Goal: Task Accomplishment & Management: Manage account settings

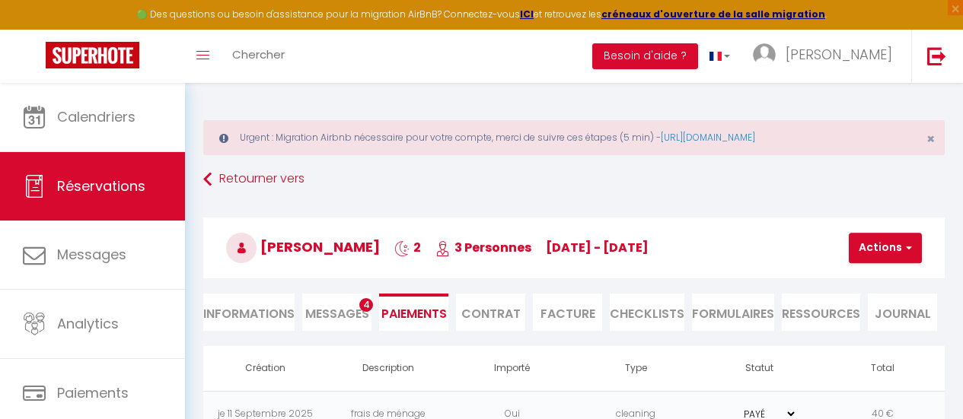
select select "0"
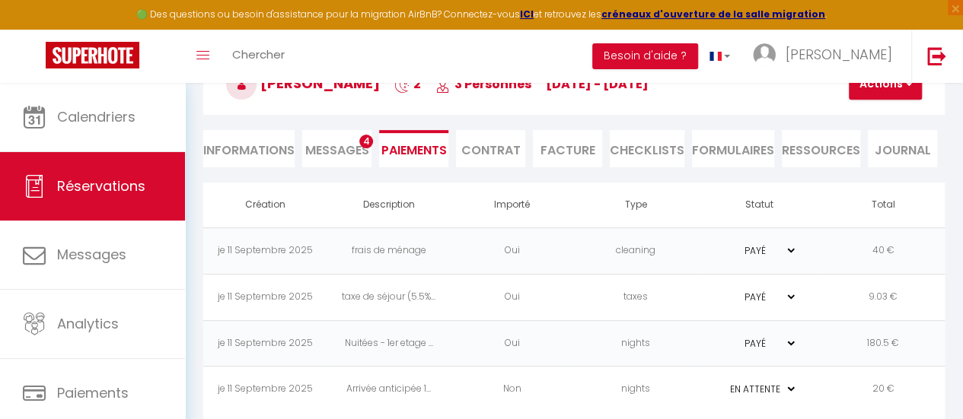
scroll to position [178, 0]
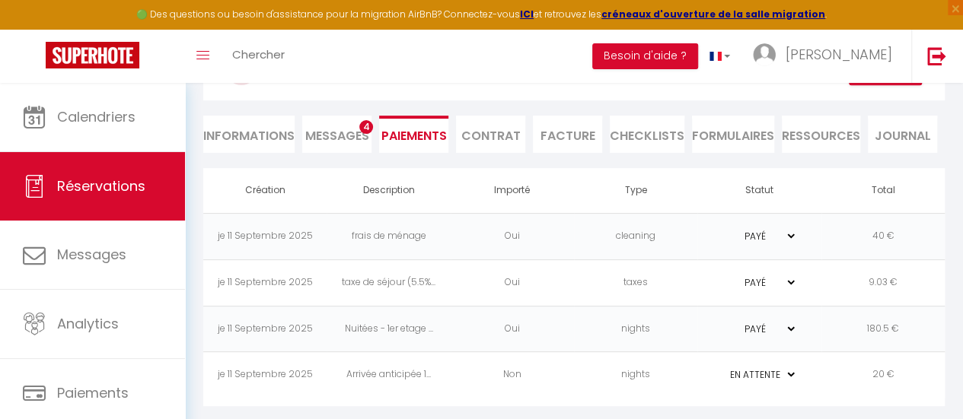
click at [424, 135] on li "Paiements" at bounding box center [413, 134] width 69 height 37
click at [259, 132] on li "Informations" at bounding box center [248, 134] width 91 height 37
select select
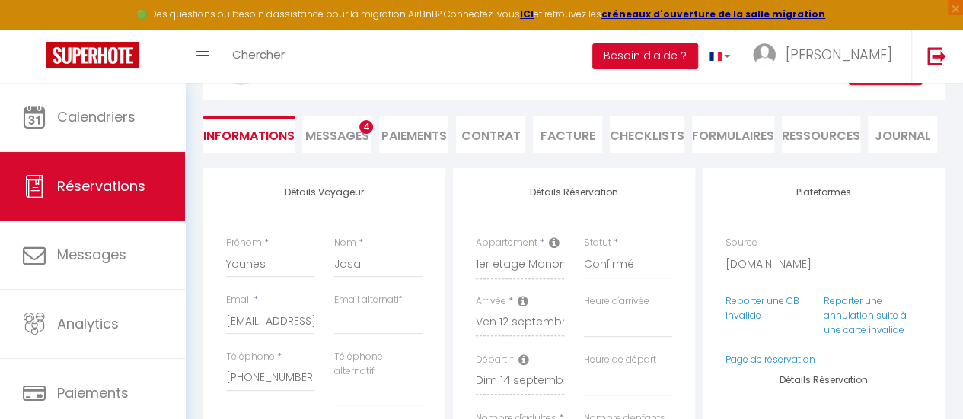
click at [344, 135] on span "Messages" at bounding box center [337, 136] width 64 height 18
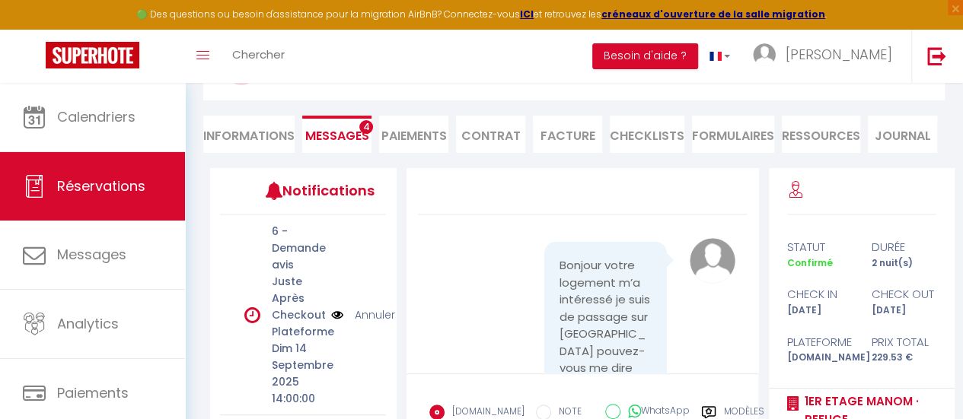
click at [417, 135] on li "Paiements" at bounding box center [413, 134] width 69 height 37
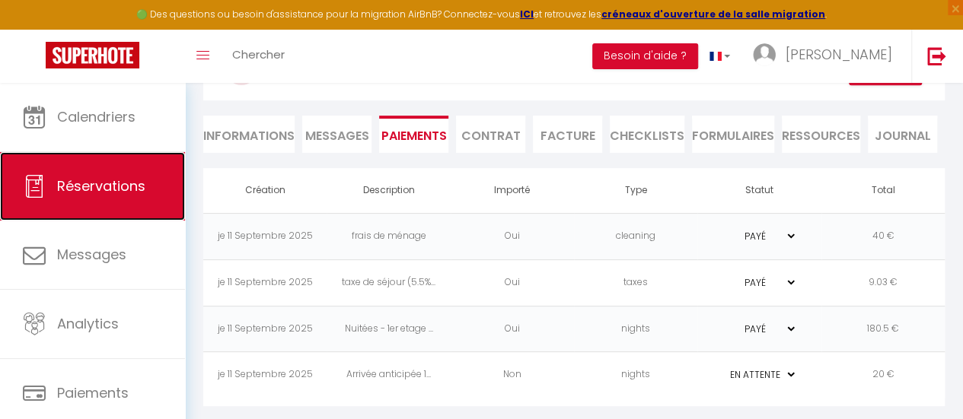
click at [125, 177] on span "Réservations" at bounding box center [101, 186] width 88 height 19
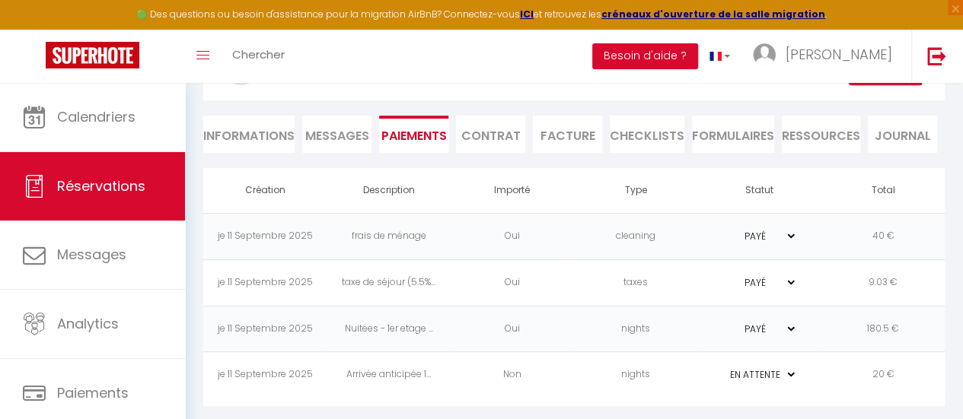
select select "not_cancelled"
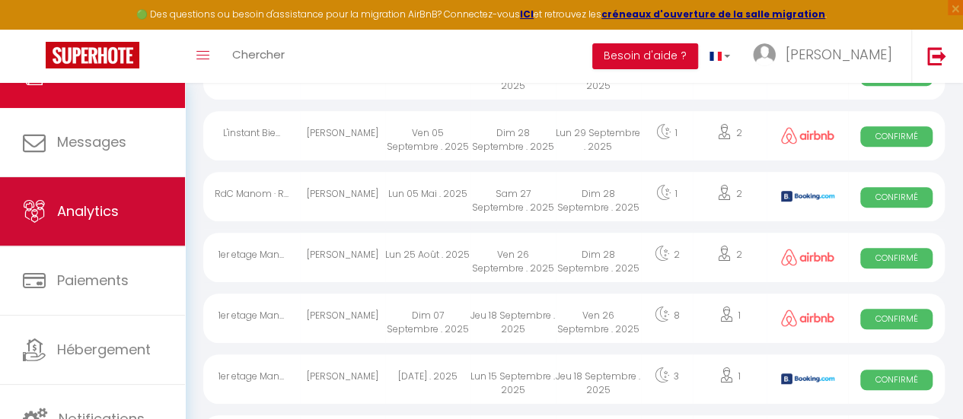
scroll to position [113, 0]
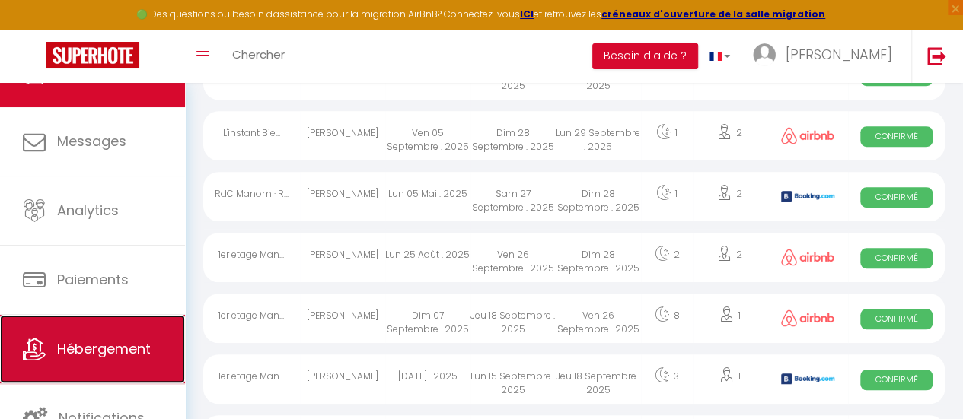
click at [106, 334] on link "Hébergement" at bounding box center [92, 349] width 185 height 68
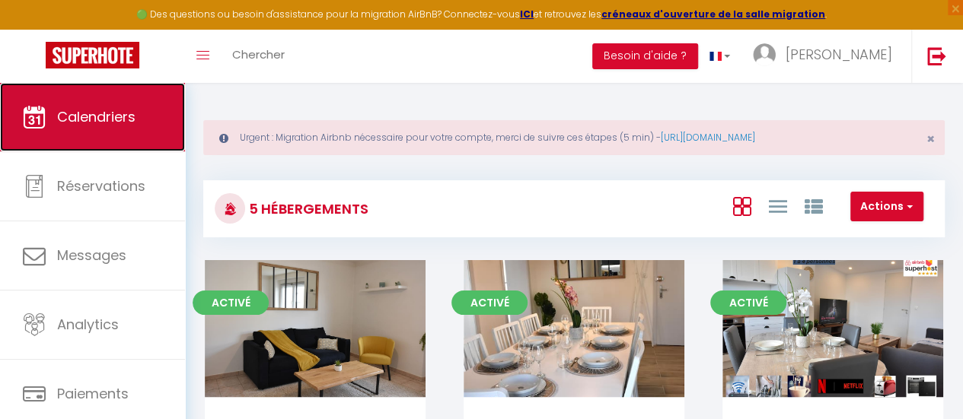
click at [88, 138] on link "Calendriers" at bounding box center [92, 117] width 185 height 68
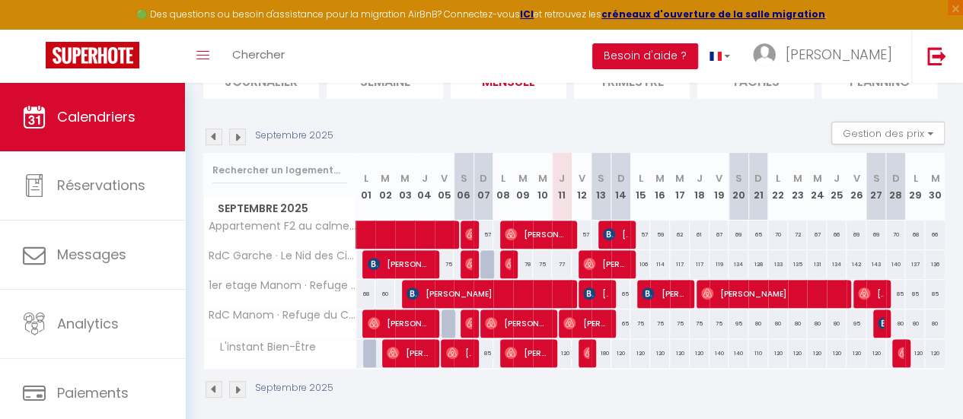
scroll to position [212, 0]
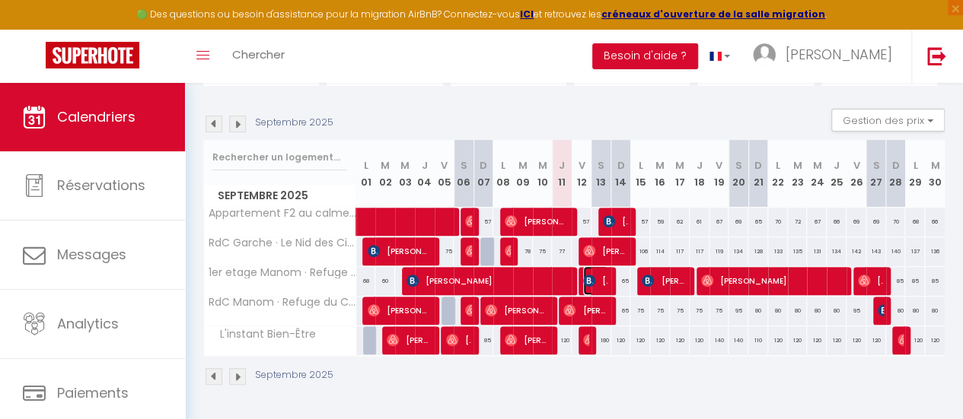
click at [593, 272] on span "[PERSON_NAME]" at bounding box center [595, 280] width 25 height 29
select select "OK"
select select "KO"
select select "0"
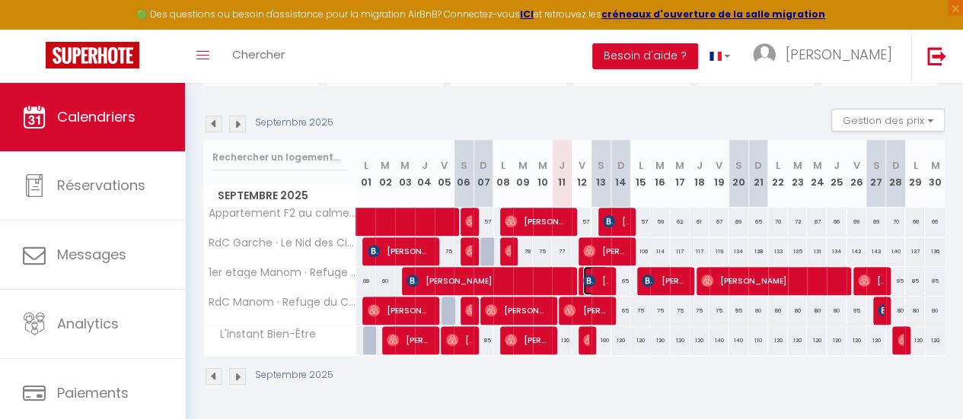
select select "1"
select select
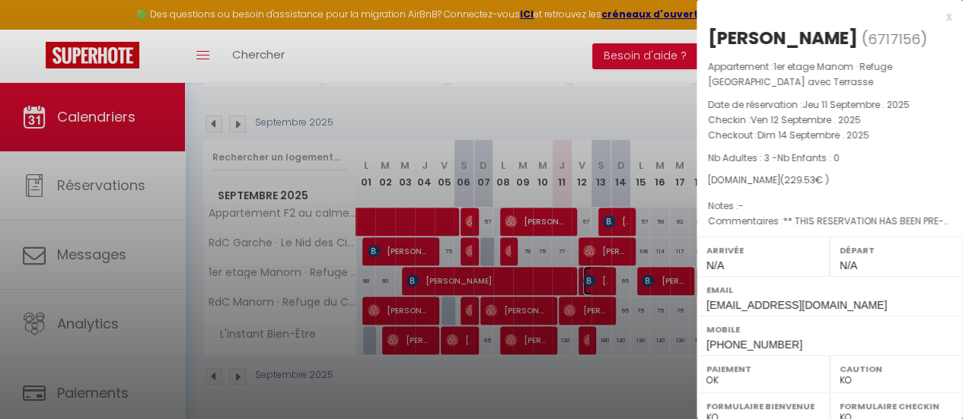
scroll to position [301, 0]
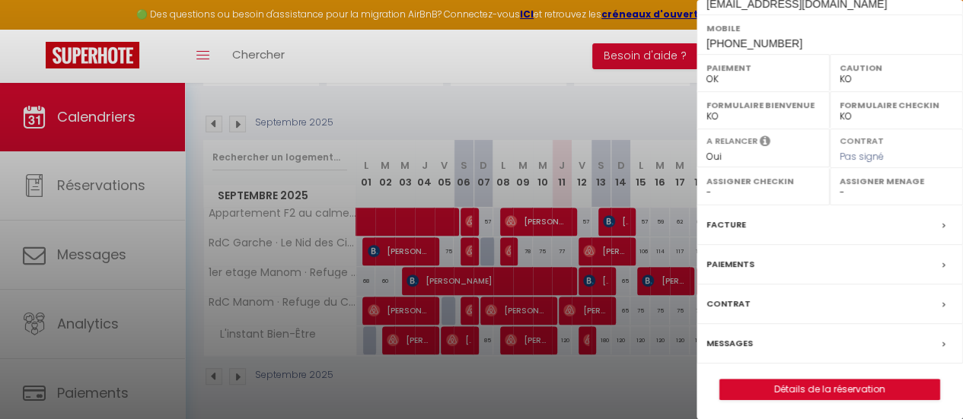
click at [735, 264] on label "Paiements" at bounding box center [730, 264] width 48 height 16
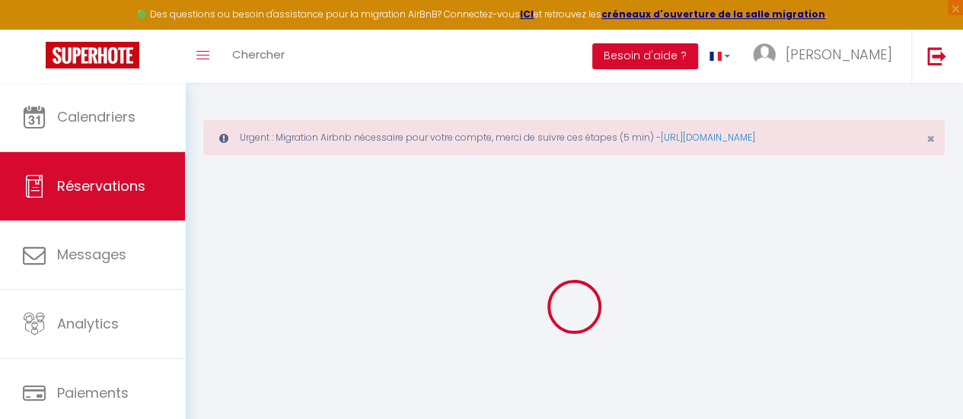
select select "0"
select select
checkbox input "false"
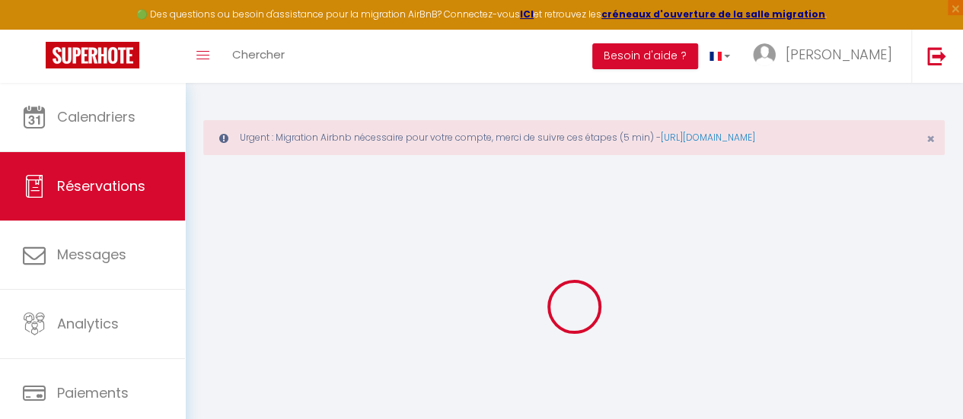
select select
checkbox input "false"
type textarea "** THIS RESERVATION HAS BEEN PRE-PAID ** BOOKING NOTE : Payment charge is EUR 3…"
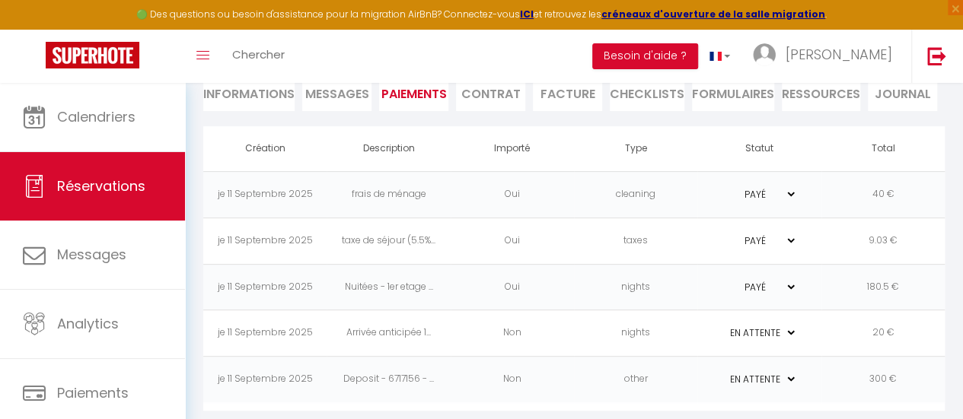
scroll to position [224, 0]
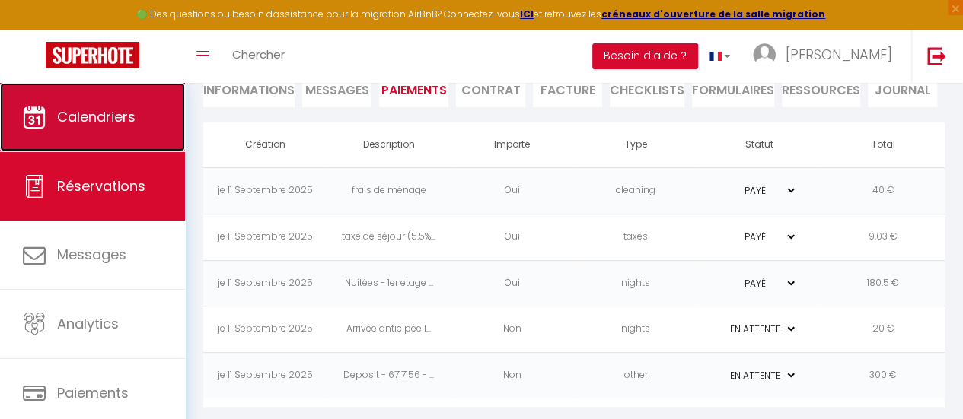
click at [126, 124] on span "Calendriers" at bounding box center [96, 116] width 78 height 19
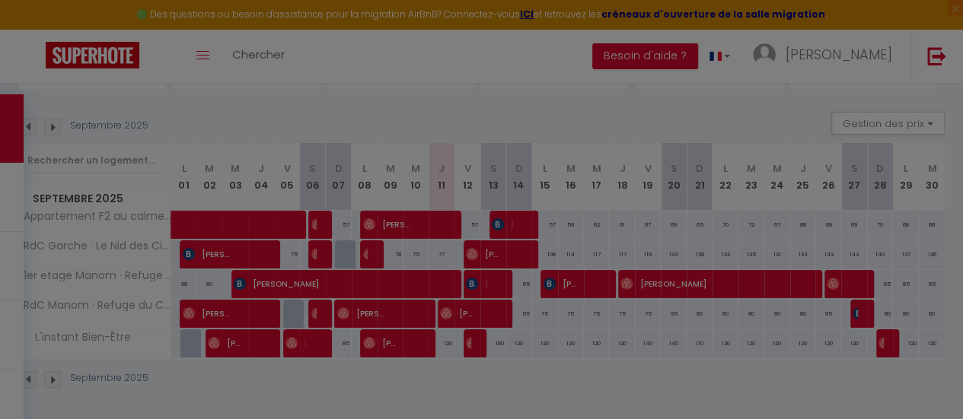
scroll to position [197, 0]
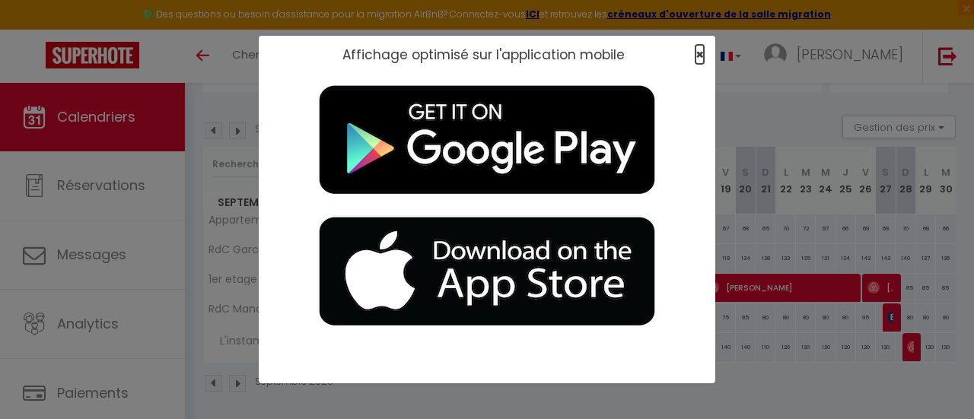
click at [699, 56] on span "×" at bounding box center [699, 54] width 8 height 19
